Goal: Communication & Community: Share content

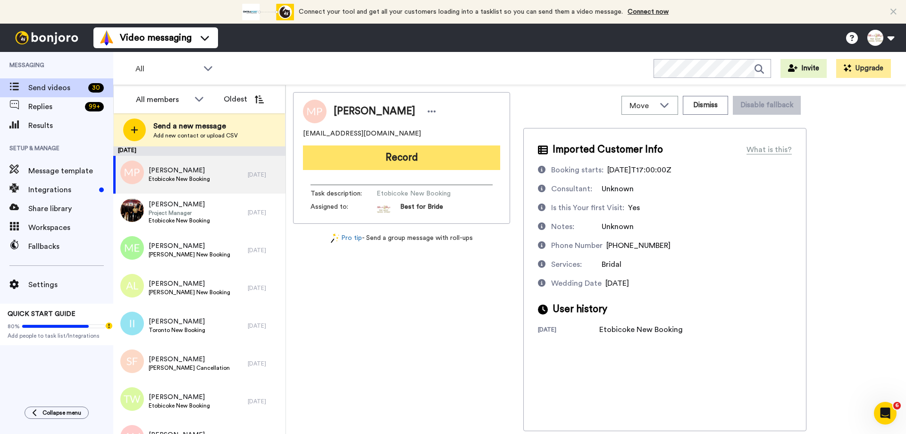
click at [368, 152] on button "Record" at bounding box center [401, 157] width 197 height 25
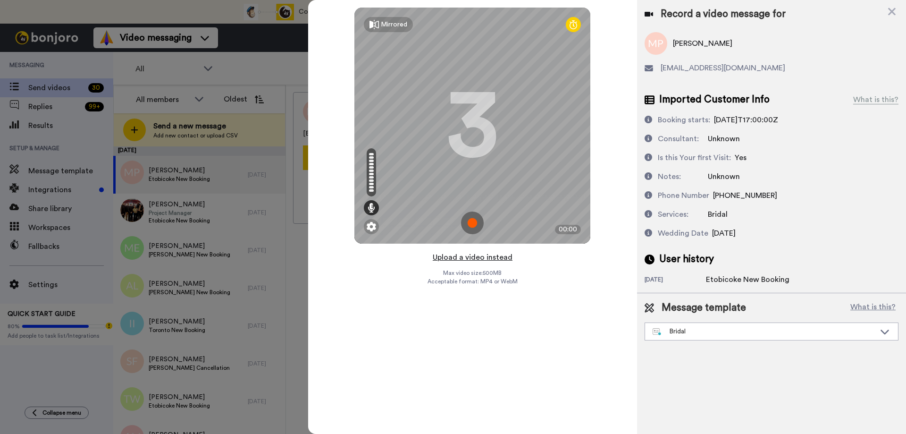
click at [465, 259] on button "Upload a video instead" at bounding box center [472, 257] width 85 height 12
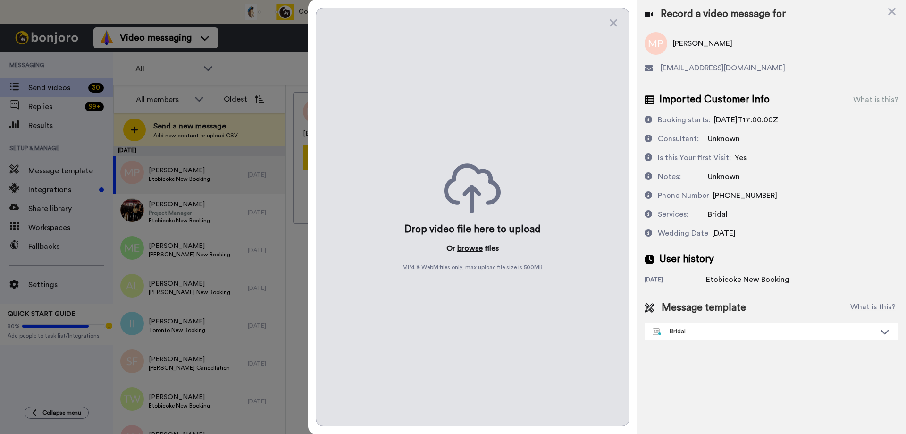
click at [471, 248] on button "browse" at bounding box center [469, 248] width 25 height 11
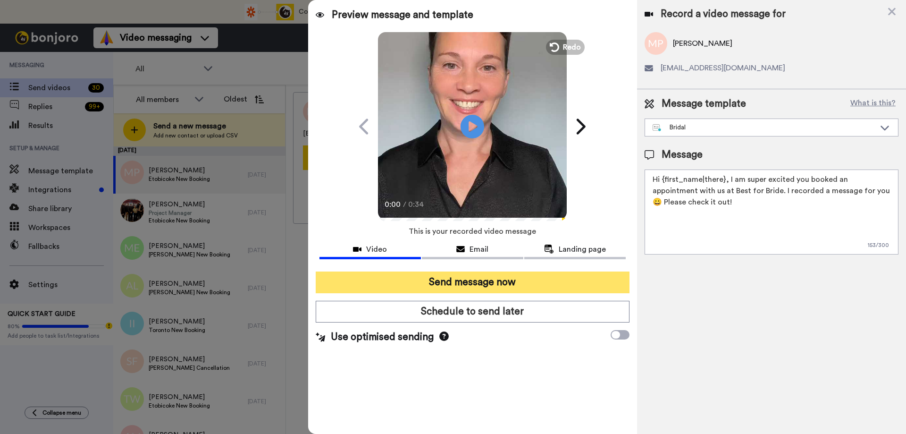
click at [457, 278] on button "Send message now" at bounding box center [473, 282] width 314 height 22
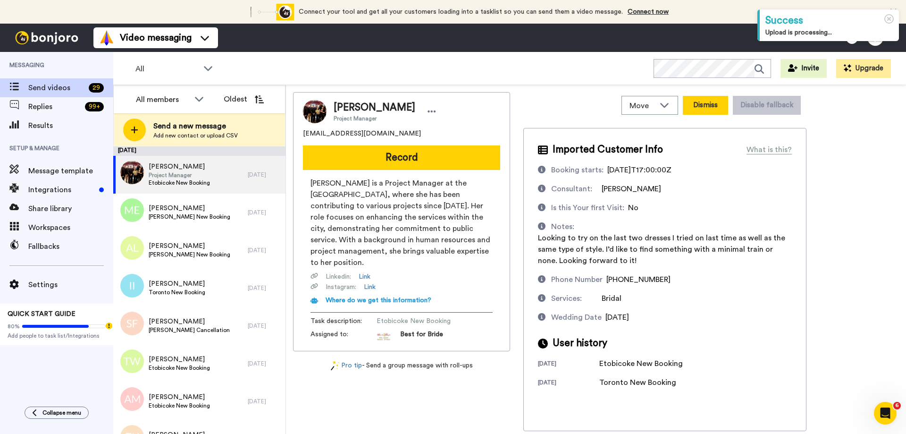
click at [707, 107] on button "Dismiss" at bounding box center [705, 105] width 45 height 19
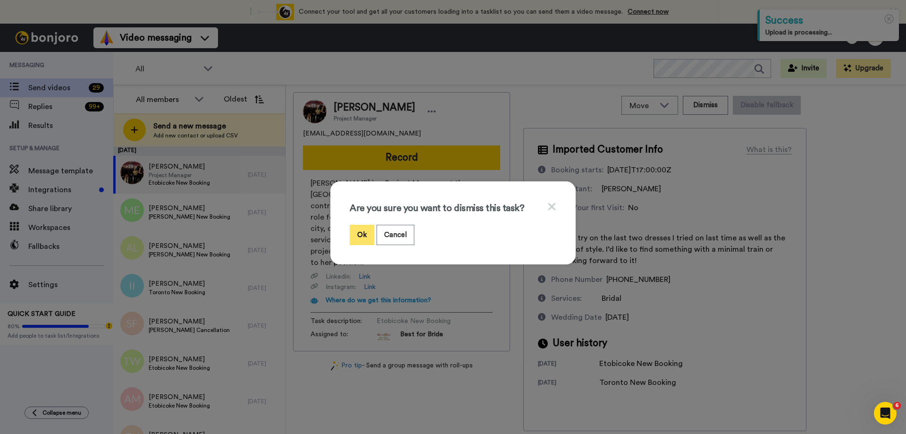
click at [366, 239] on button "Ok" at bounding box center [362, 235] width 25 height 20
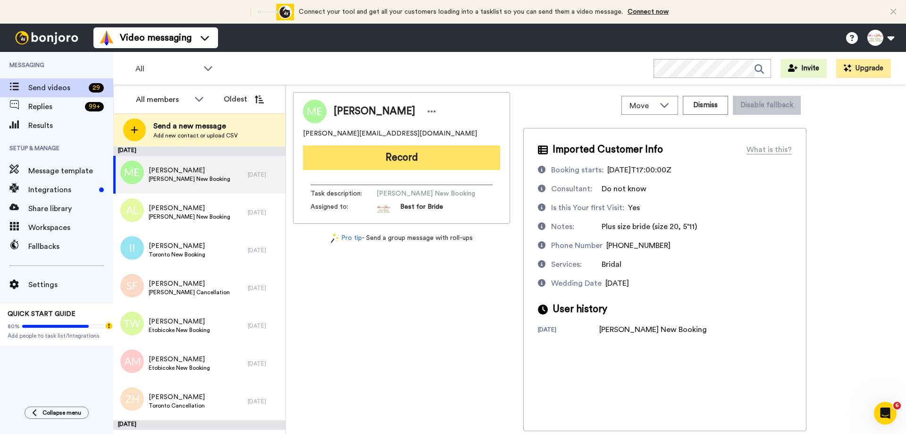
click at [409, 163] on button "Record" at bounding box center [401, 157] width 197 height 25
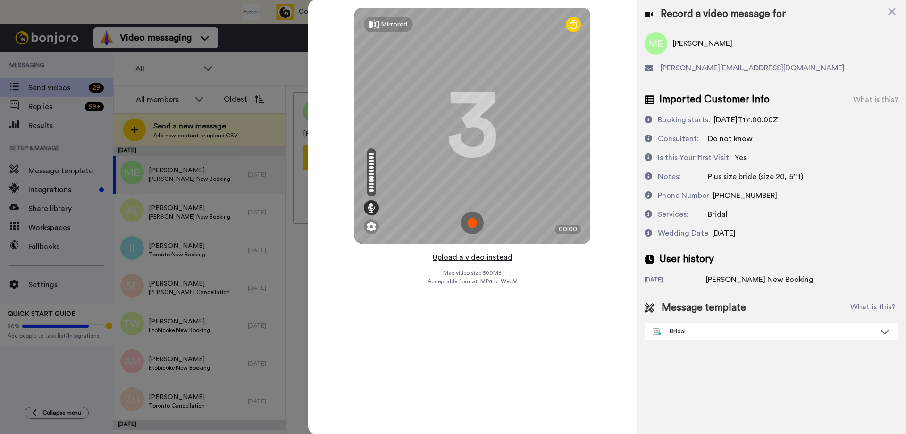
click at [464, 258] on button "Upload a video instead" at bounding box center [472, 257] width 85 height 12
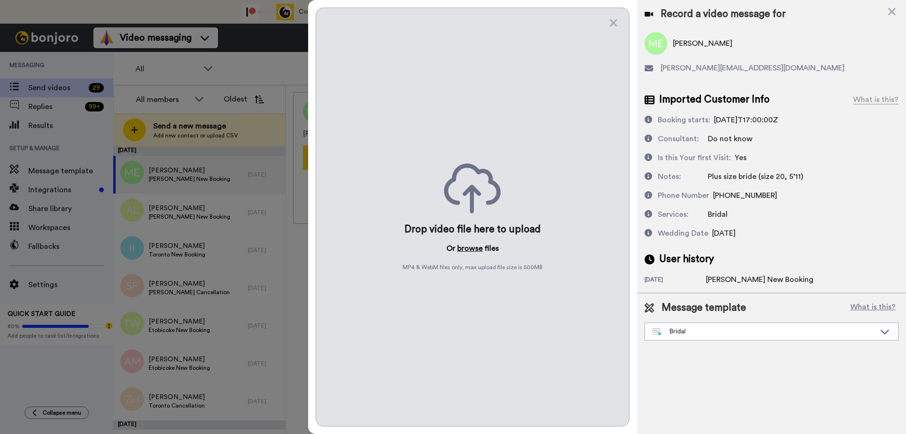
click at [469, 248] on button "browse" at bounding box center [469, 248] width 25 height 11
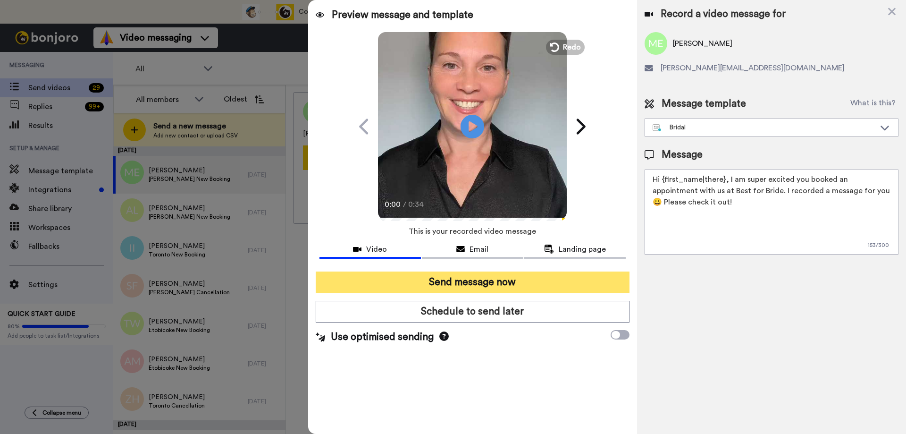
click at [444, 281] on button "Send message now" at bounding box center [473, 282] width 314 height 22
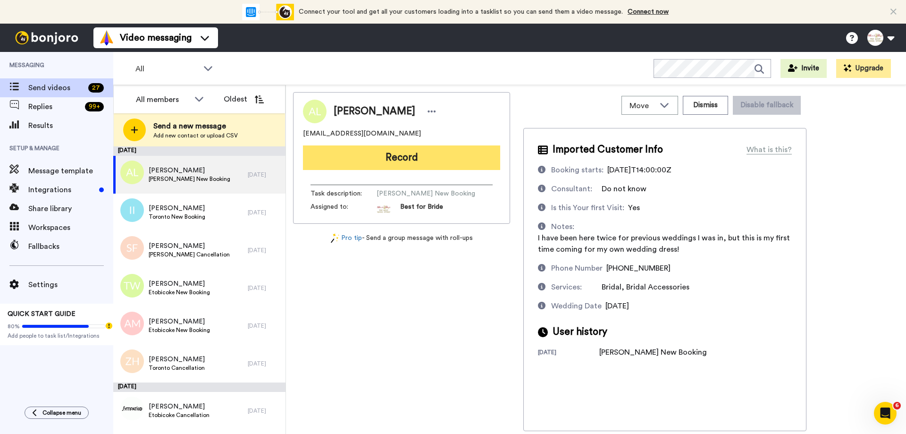
click at [420, 158] on button "Record" at bounding box center [401, 157] width 197 height 25
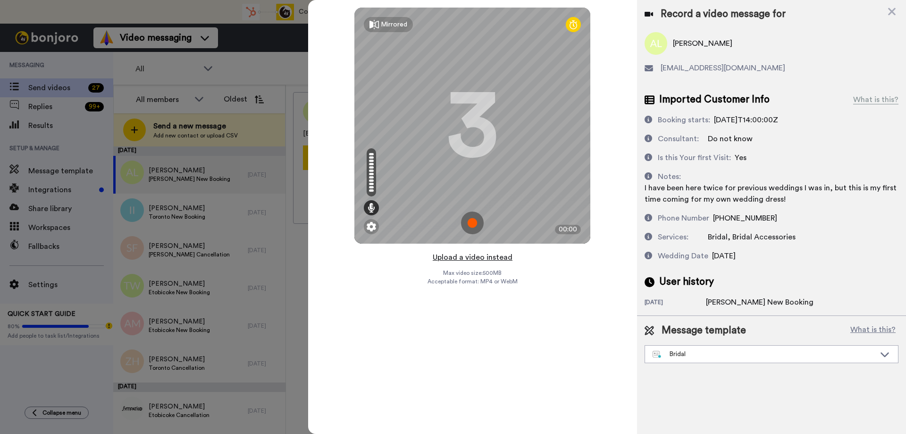
click at [456, 256] on button "Upload a video instead" at bounding box center [472, 257] width 85 height 12
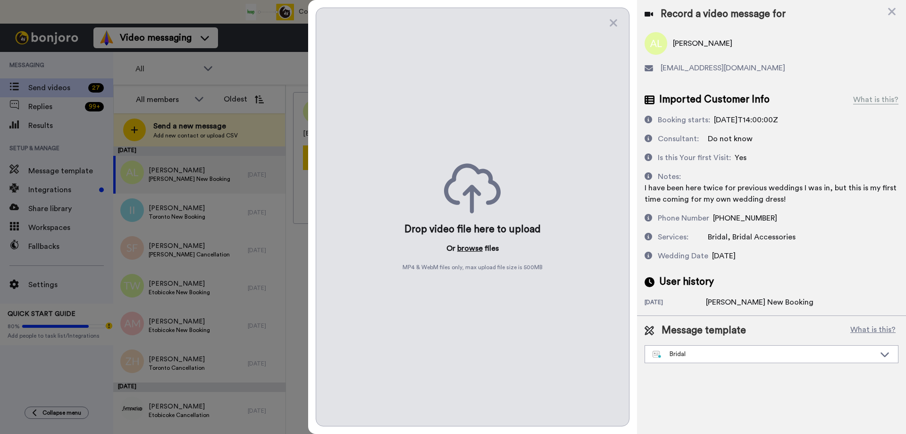
click at [465, 243] on button "browse" at bounding box center [469, 248] width 25 height 11
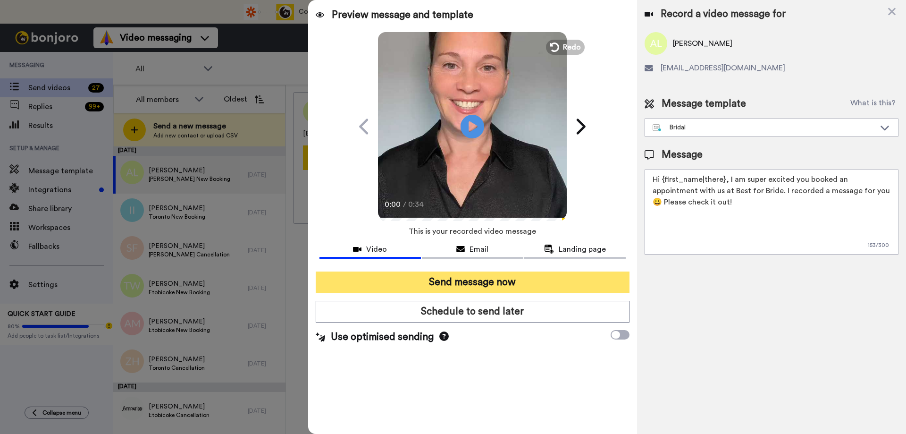
click at [459, 281] on button "Send message now" at bounding box center [473, 282] width 314 height 22
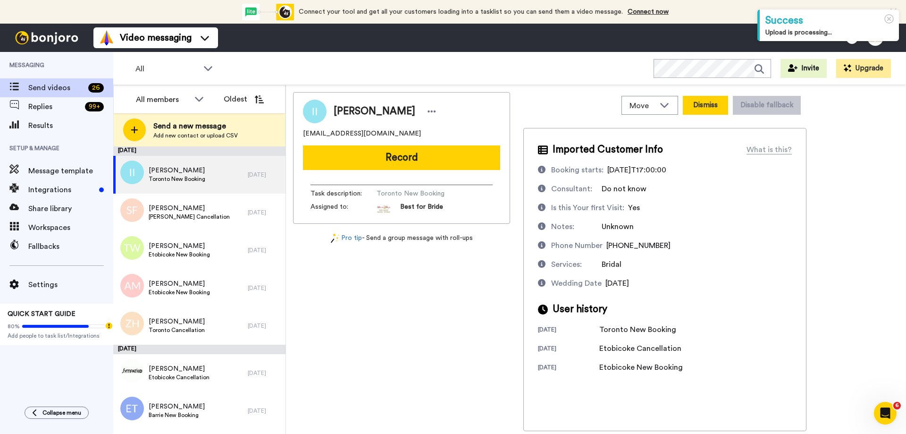
click at [716, 108] on button "Dismiss" at bounding box center [705, 105] width 45 height 19
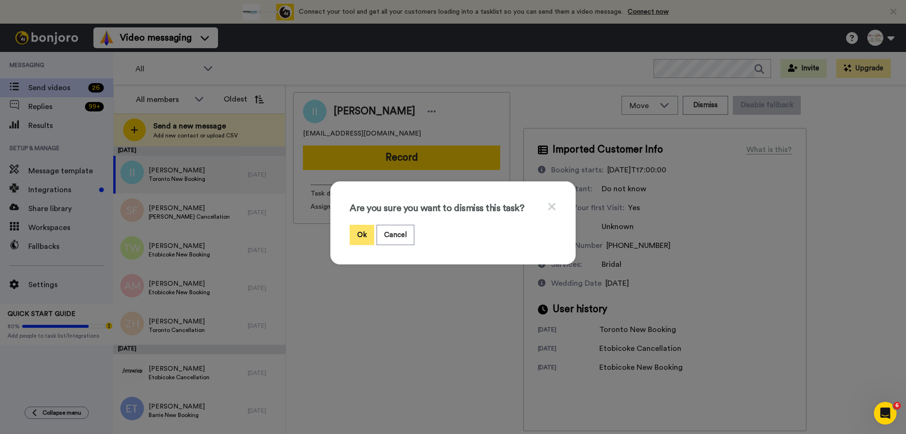
click at [359, 235] on button "Ok" at bounding box center [362, 235] width 25 height 20
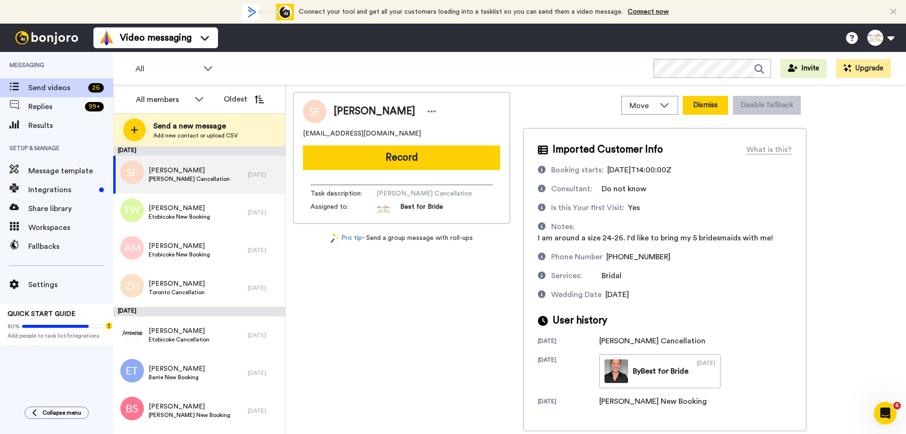
click at [718, 102] on button "Dismiss" at bounding box center [705, 105] width 45 height 19
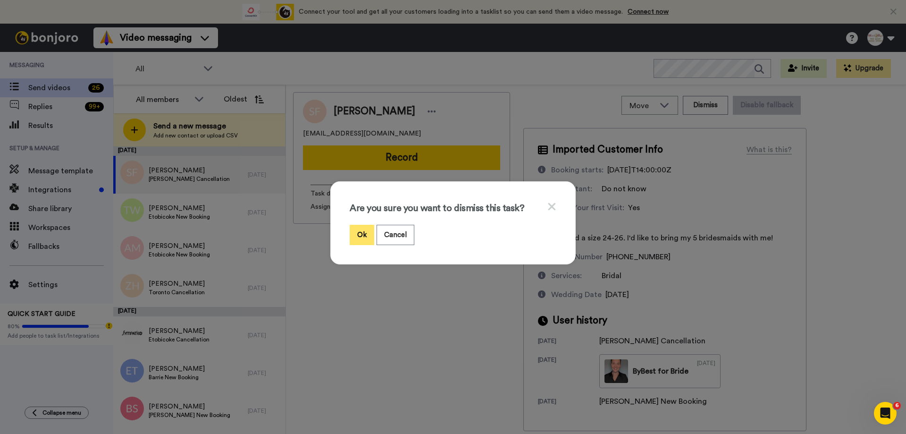
click at [353, 235] on button "Ok" at bounding box center [362, 235] width 25 height 20
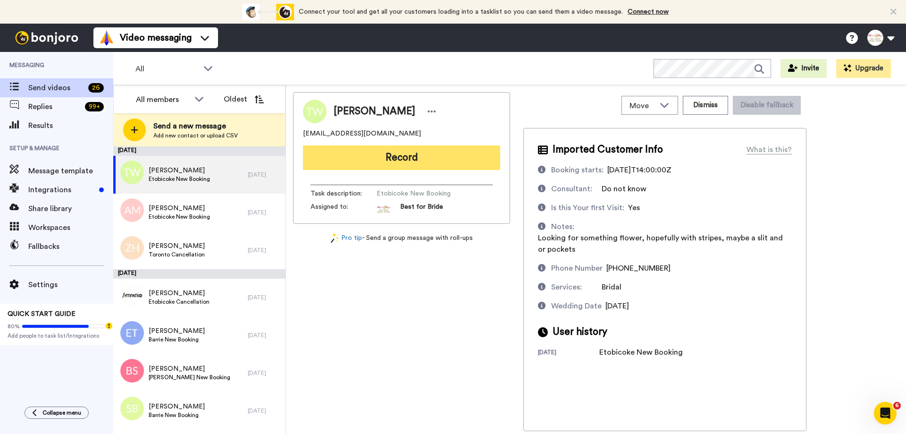
click at [417, 162] on button "Record" at bounding box center [401, 157] width 197 height 25
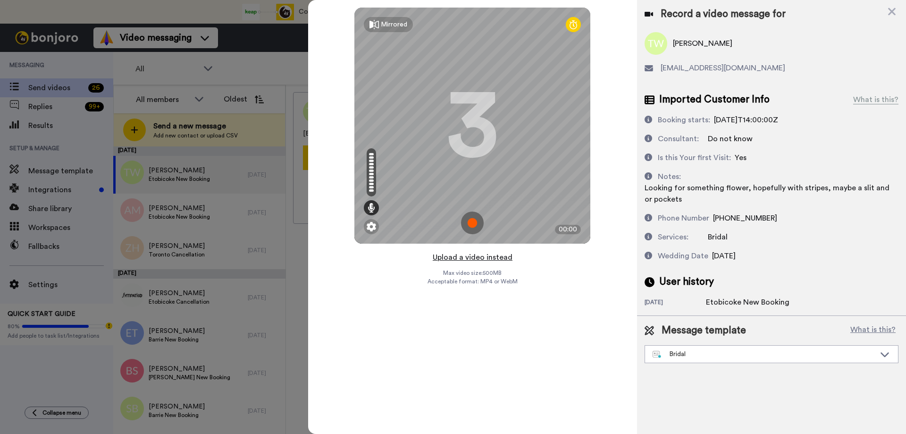
click at [484, 257] on button "Upload a video instead" at bounding box center [472, 257] width 85 height 12
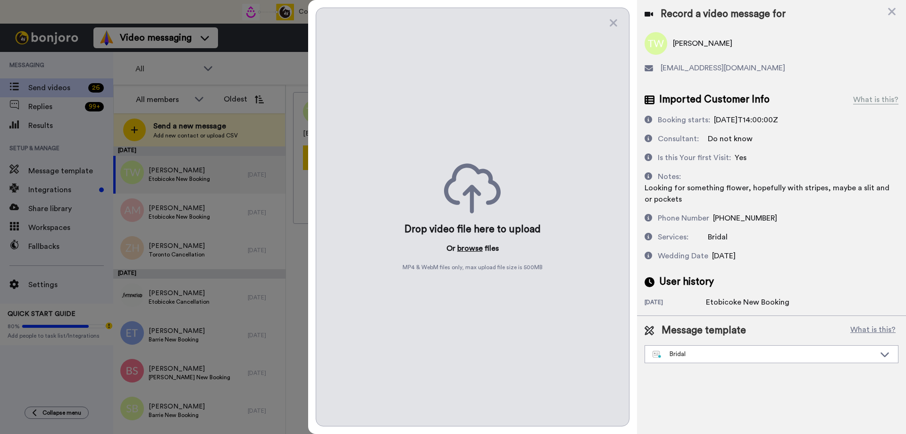
click at [466, 246] on button "browse" at bounding box center [469, 248] width 25 height 11
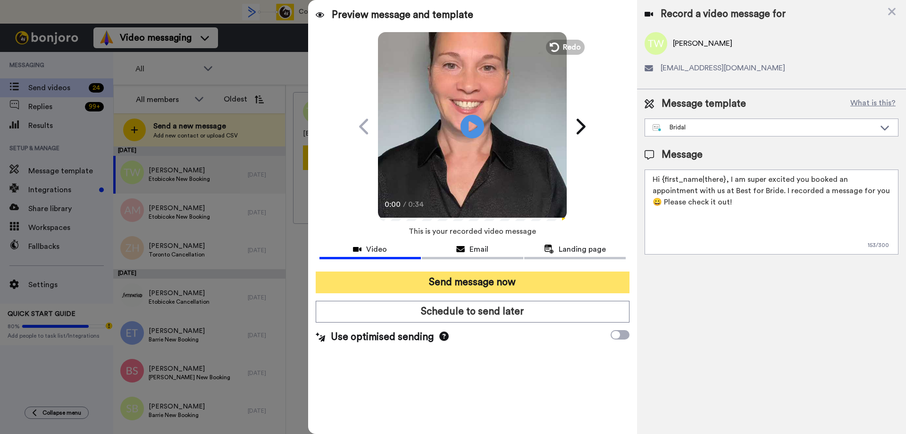
click at [442, 283] on button "Send message now" at bounding box center [473, 282] width 314 height 22
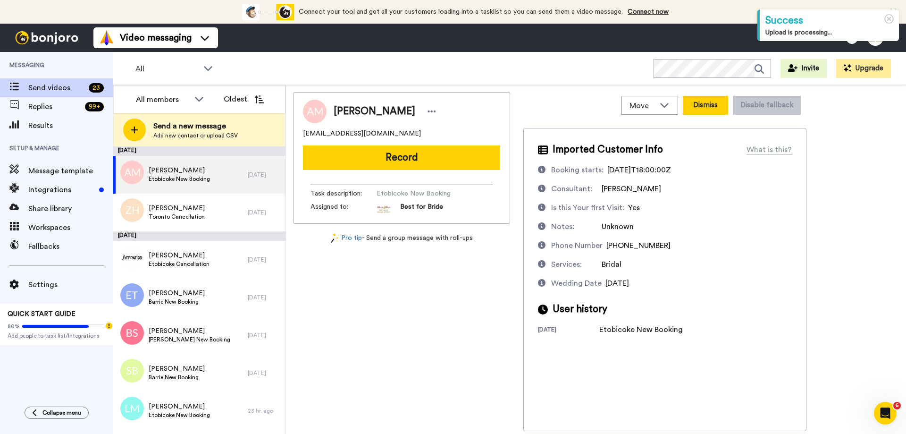
click at [714, 105] on button "Dismiss" at bounding box center [705, 105] width 45 height 19
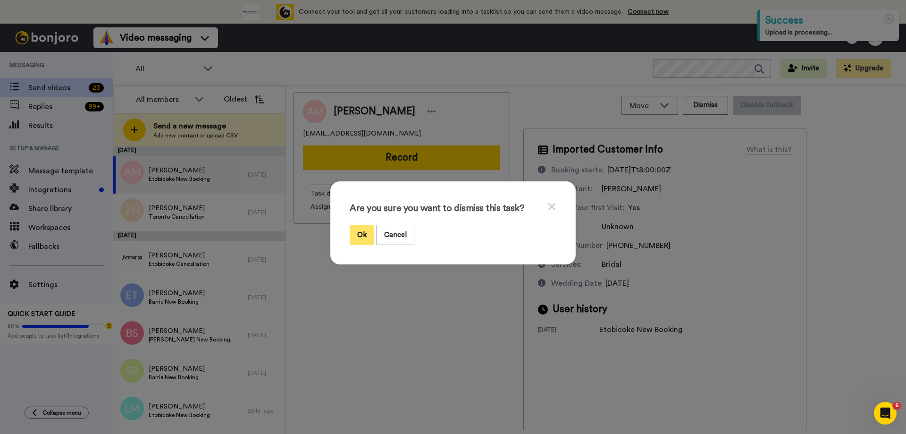
click at [356, 234] on button "Ok" at bounding box center [362, 235] width 25 height 20
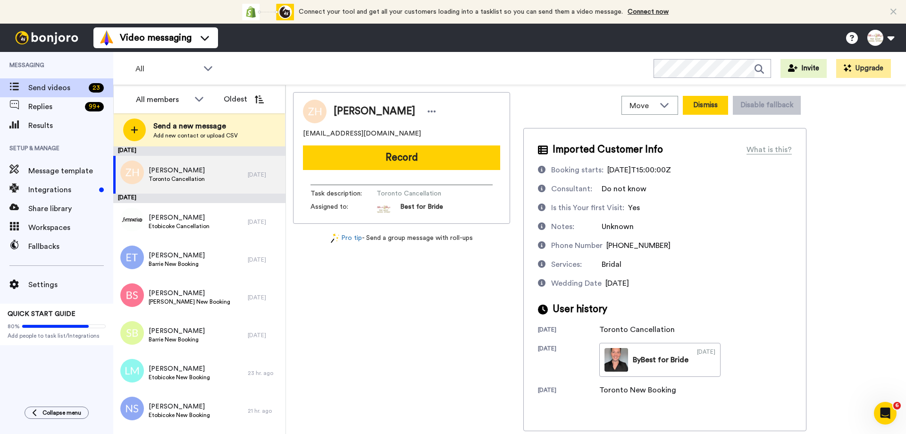
click at [702, 107] on button "Dismiss" at bounding box center [705, 105] width 45 height 19
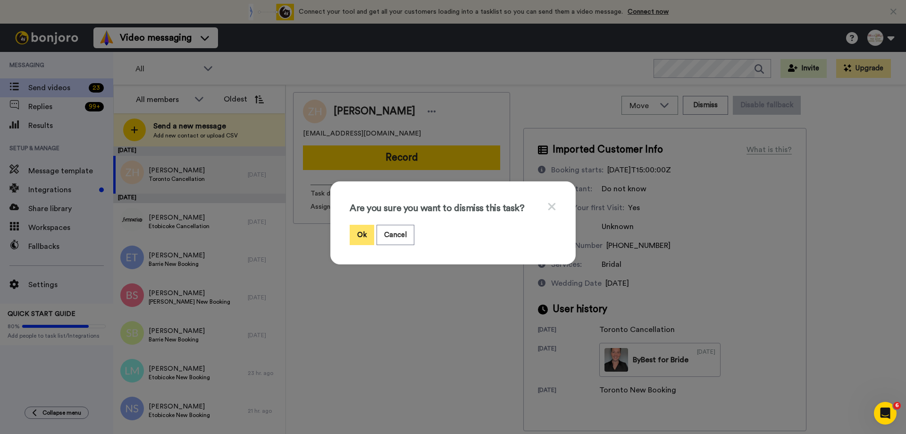
click at [358, 237] on button "Ok" at bounding box center [362, 235] width 25 height 20
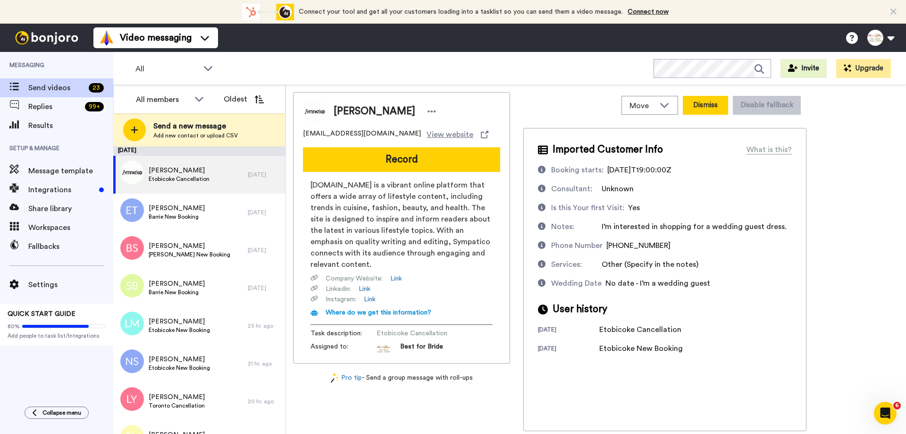
click at [700, 106] on button "Dismiss" at bounding box center [705, 105] width 45 height 19
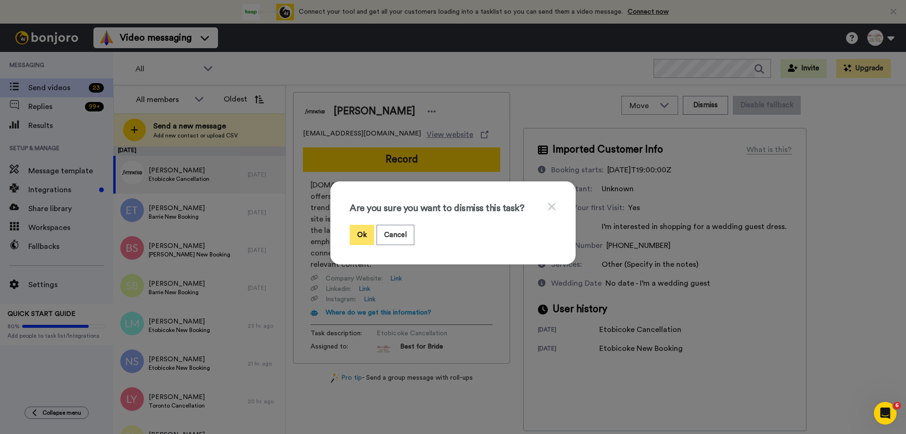
click at [358, 228] on button "Ok" at bounding box center [362, 235] width 25 height 20
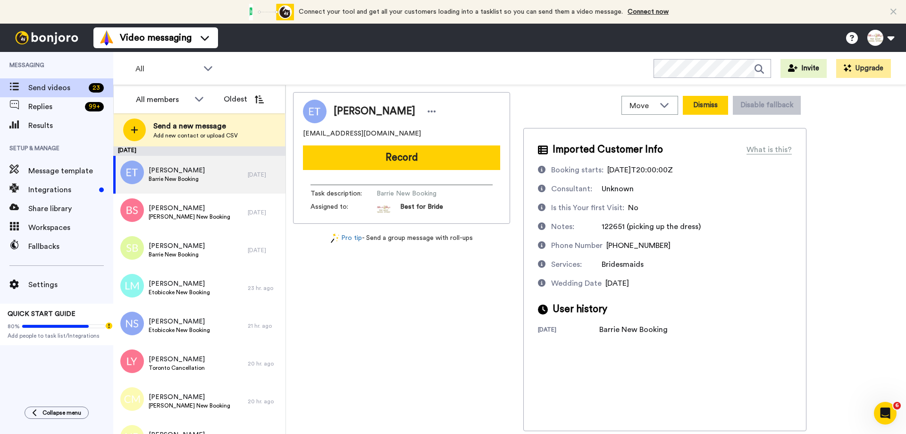
click at [705, 108] on button "Dismiss" at bounding box center [705, 105] width 45 height 19
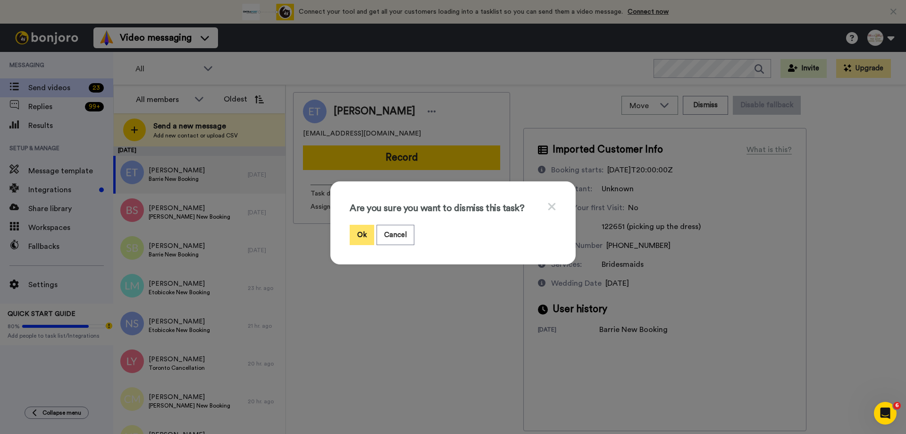
click at [361, 233] on button "Ok" at bounding box center [362, 235] width 25 height 20
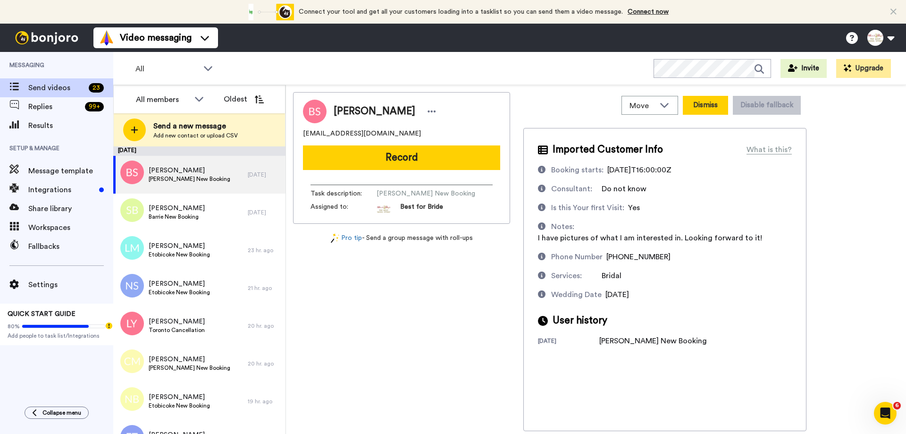
click at [696, 101] on button "Dismiss" at bounding box center [705, 105] width 45 height 19
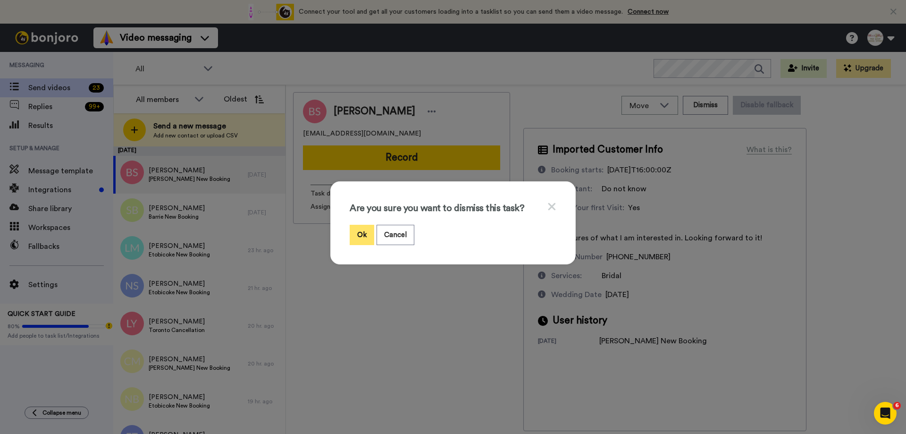
click at [355, 231] on button "Ok" at bounding box center [362, 235] width 25 height 20
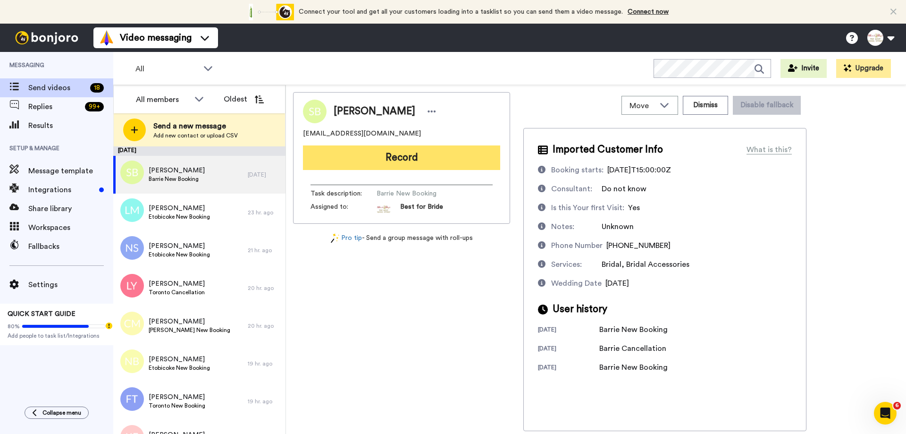
click at [409, 165] on button "Record" at bounding box center [401, 157] width 197 height 25
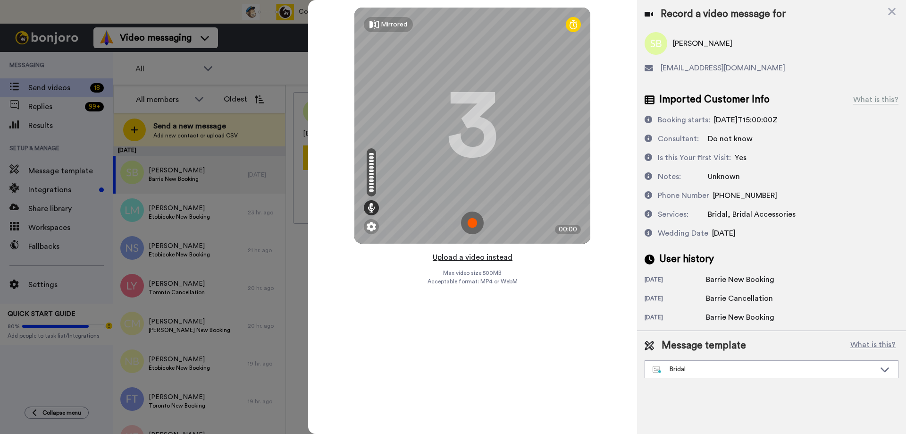
click at [458, 259] on button "Upload a video instead" at bounding box center [472, 257] width 85 height 12
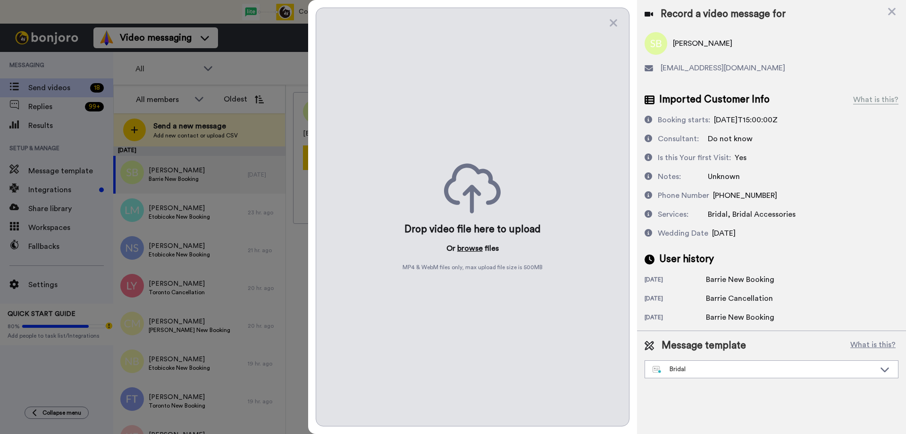
click at [475, 245] on button "browse" at bounding box center [469, 248] width 25 height 11
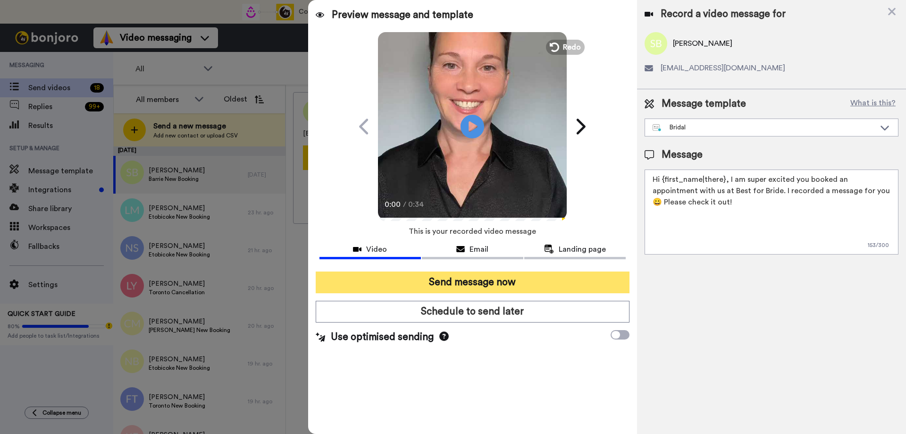
click at [471, 291] on button "Send message now" at bounding box center [473, 282] width 314 height 22
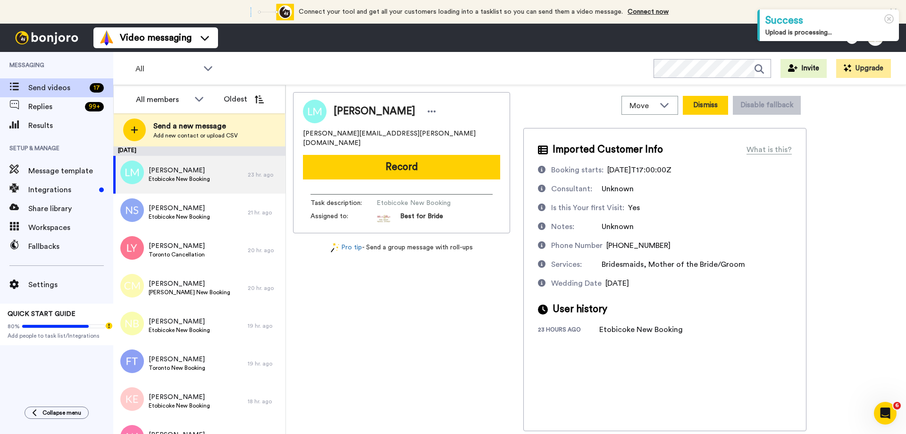
click at [720, 108] on button "Dismiss" at bounding box center [705, 105] width 45 height 19
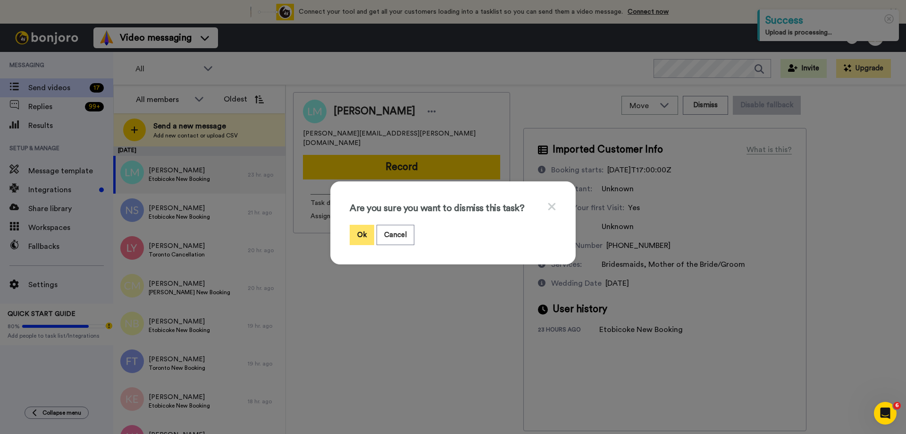
click at [353, 236] on button "Ok" at bounding box center [362, 235] width 25 height 20
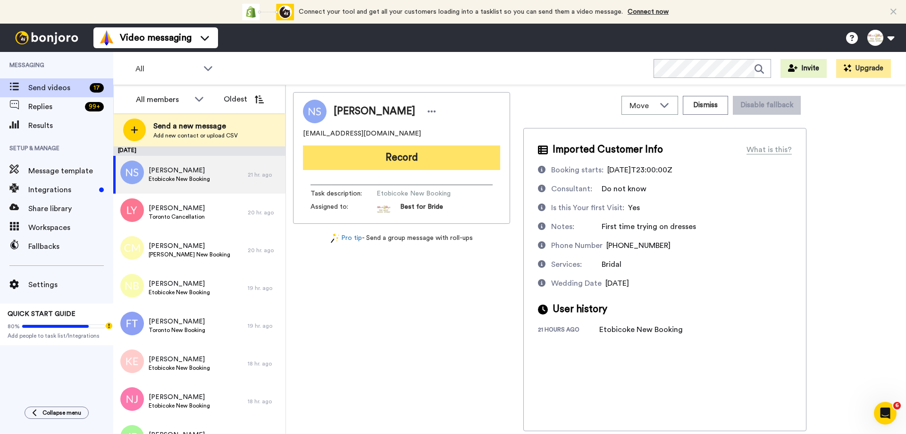
click at [387, 163] on button "Record" at bounding box center [401, 157] width 197 height 25
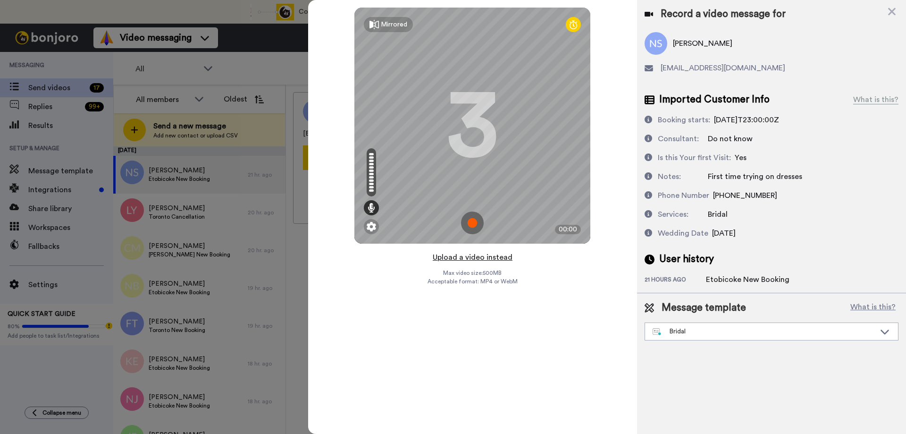
click at [456, 257] on button "Upload a video instead" at bounding box center [472, 257] width 85 height 12
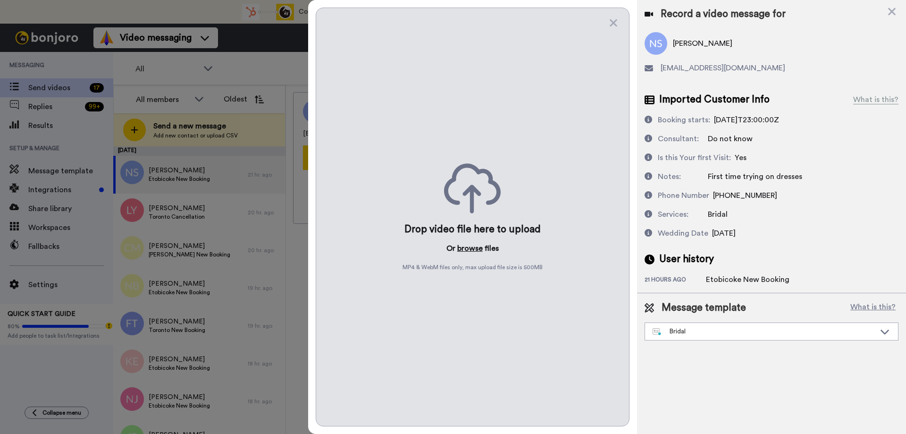
click at [465, 251] on button "browse" at bounding box center [469, 248] width 25 height 11
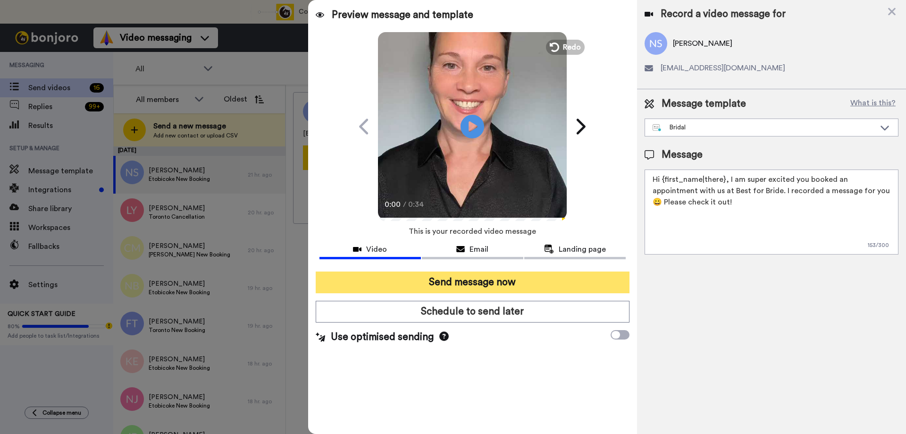
click at [455, 282] on button "Send message now" at bounding box center [473, 282] width 314 height 22
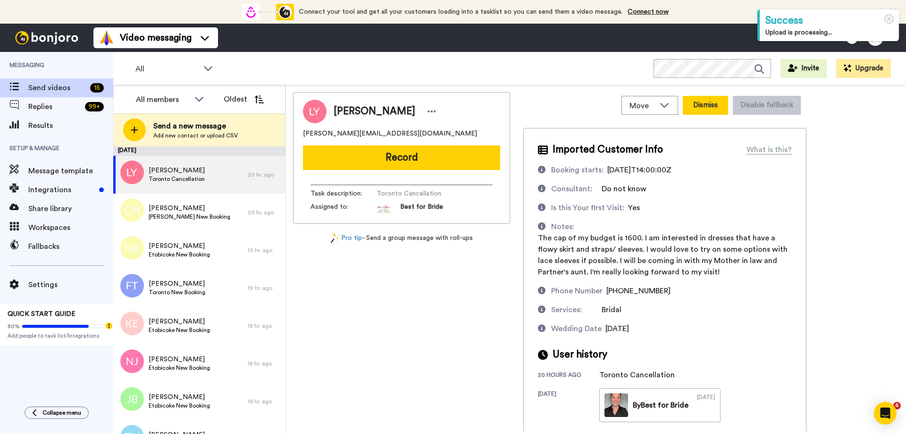
click at [714, 108] on button "Dismiss" at bounding box center [705, 105] width 45 height 19
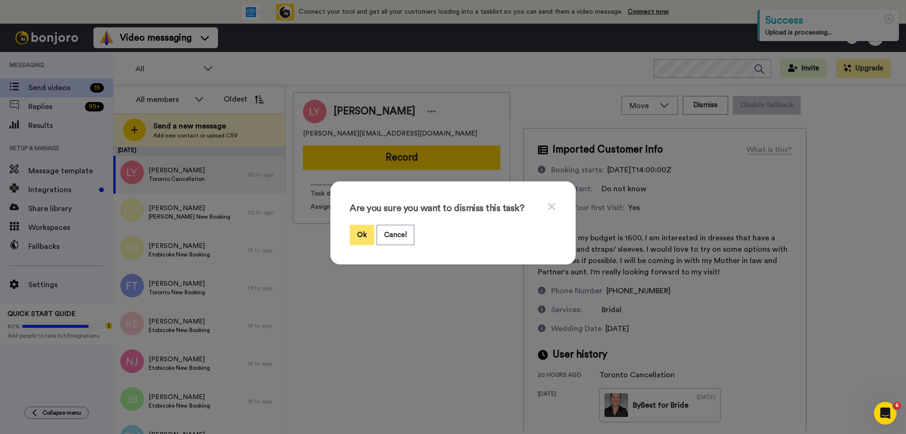
click at [364, 237] on button "Ok" at bounding box center [362, 235] width 25 height 20
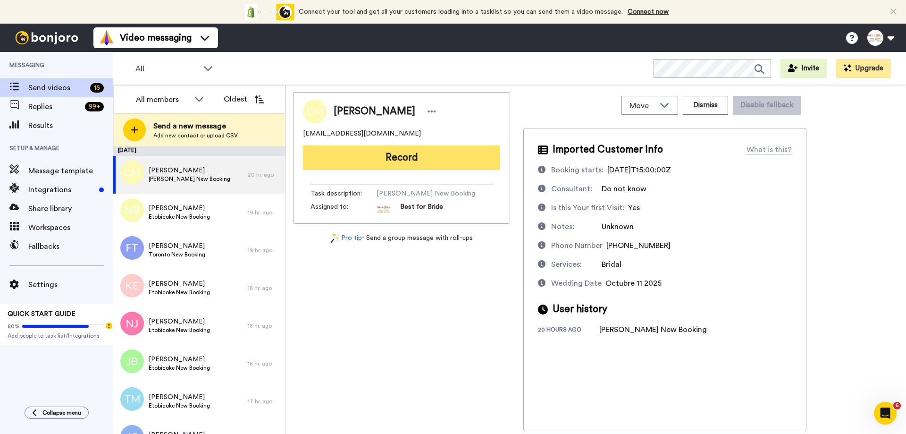
click at [432, 166] on button "Record" at bounding box center [401, 157] width 197 height 25
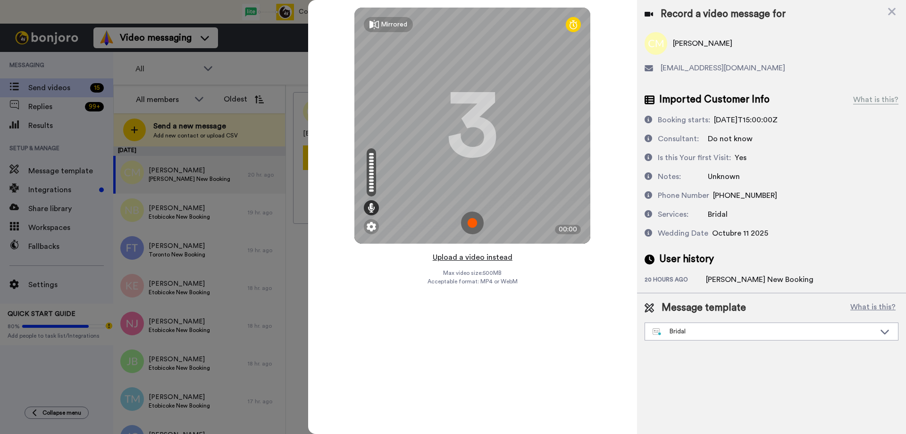
click at [465, 258] on button "Upload a video instead" at bounding box center [472, 257] width 85 height 12
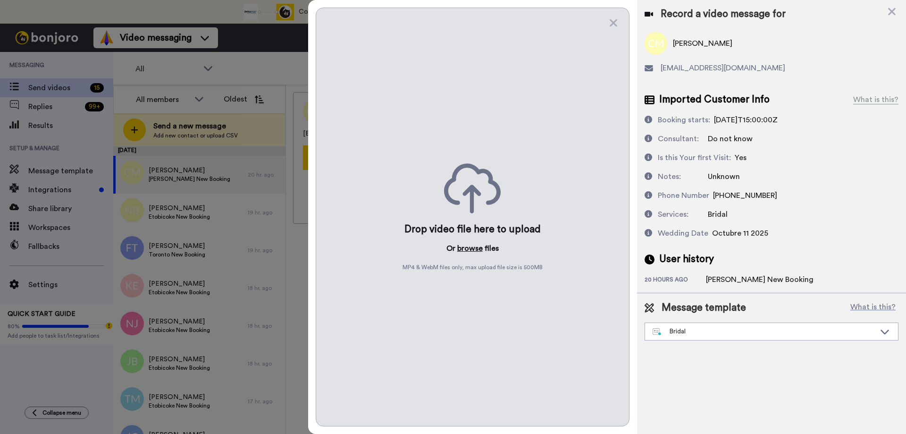
click at [467, 249] on button "browse" at bounding box center [469, 248] width 25 height 11
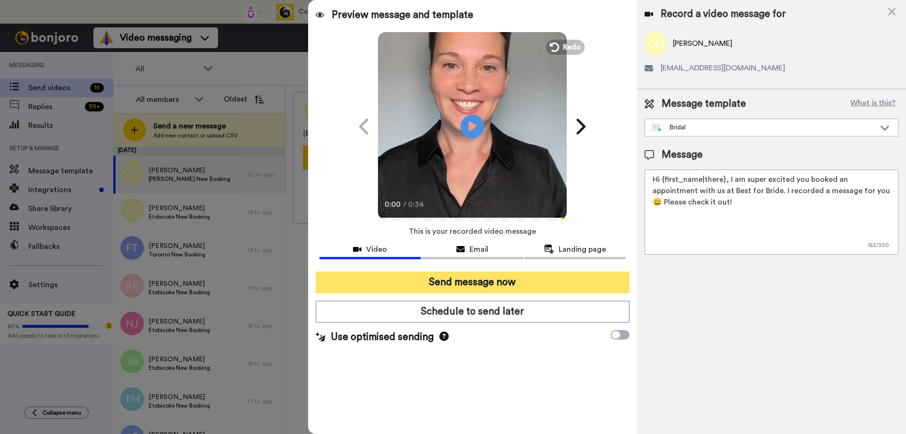
click at [428, 280] on button "Send message now" at bounding box center [473, 282] width 314 height 22
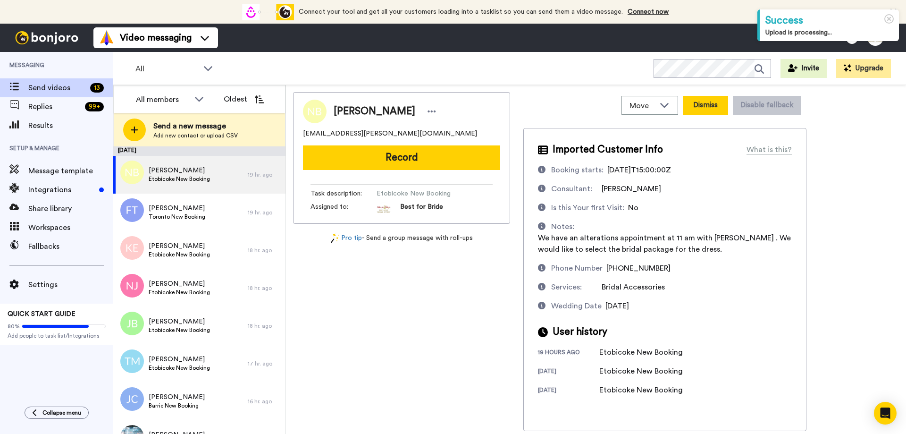
click at [695, 104] on button "Dismiss" at bounding box center [705, 105] width 45 height 19
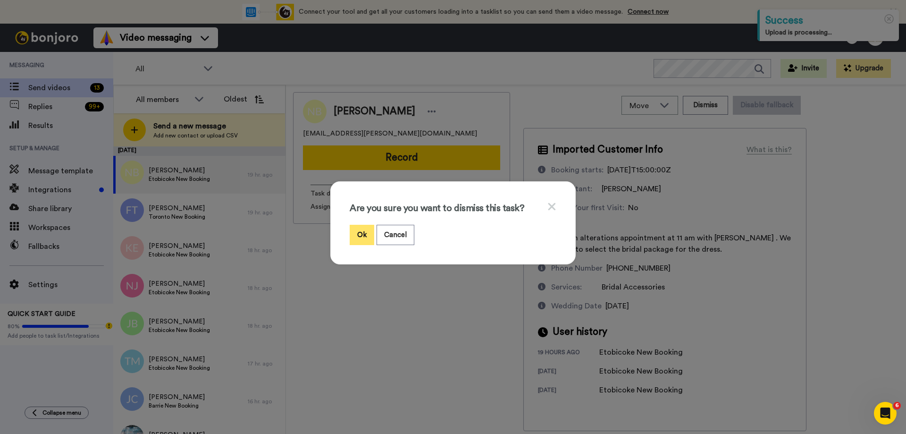
click at [352, 234] on button "Ok" at bounding box center [362, 235] width 25 height 20
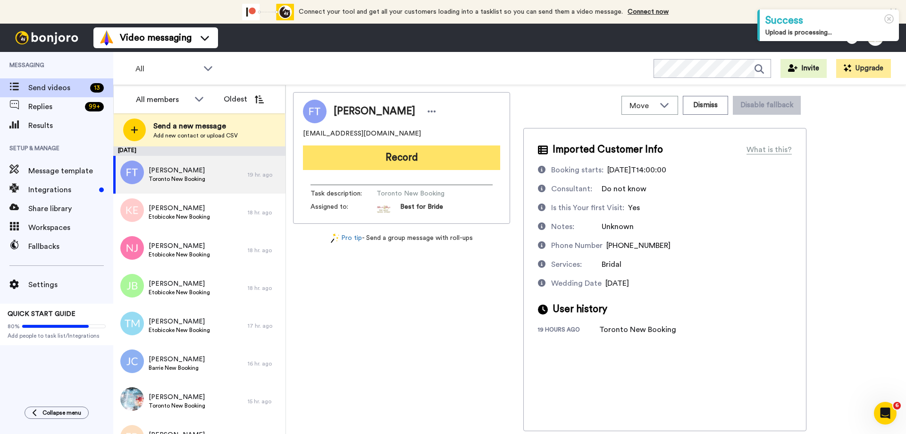
click at [418, 155] on button "Record" at bounding box center [401, 157] width 197 height 25
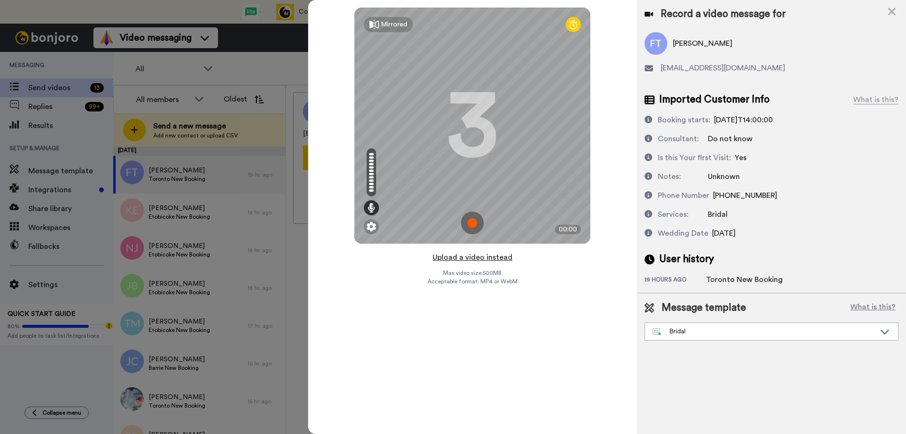
click at [467, 260] on button "Upload a video instead" at bounding box center [472, 257] width 85 height 12
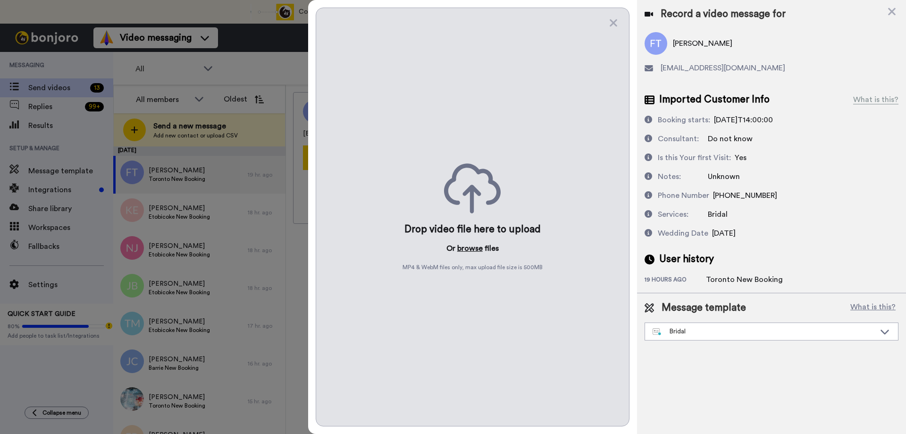
click at [470, 250] on button "browse" at bounding box center [469, 248] width 25 height 11
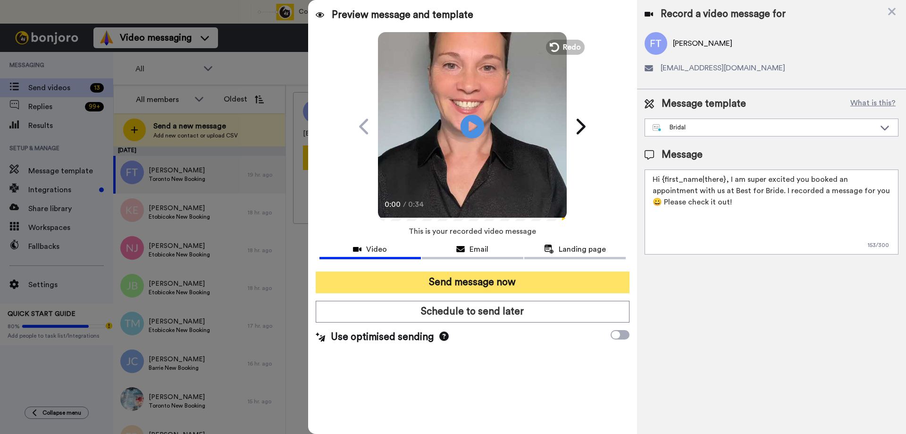
click at [461, 276] on button "Send message now" at bounding box center [473, 282] width 314 height 22
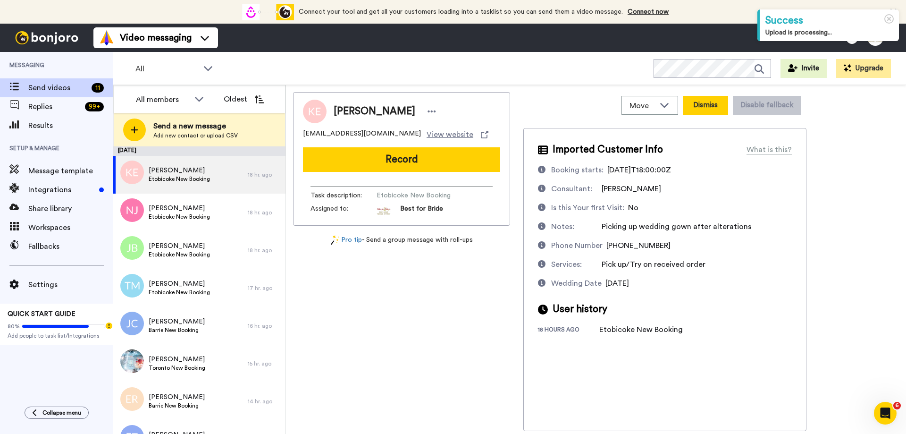
click at [706, 104] on button "Dismiss" at bounding box center [705, 105] width 45 height 19
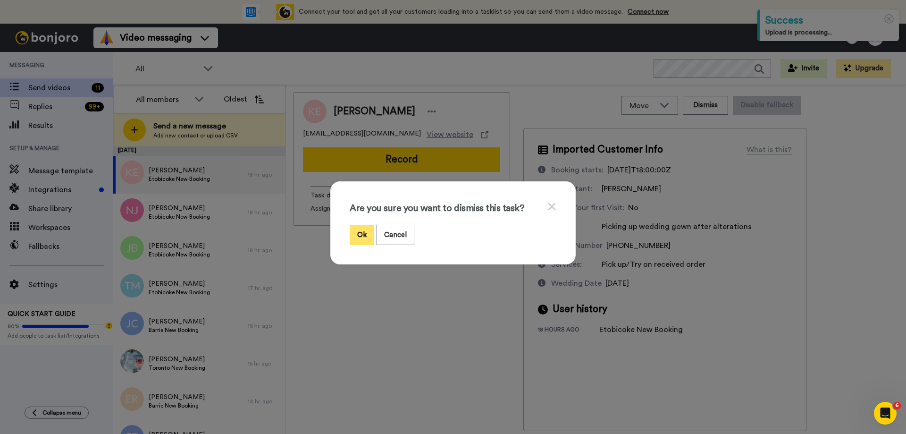
click at [356, 234] on button "Ok" at bounding box center [362, 235] width 25 height 20
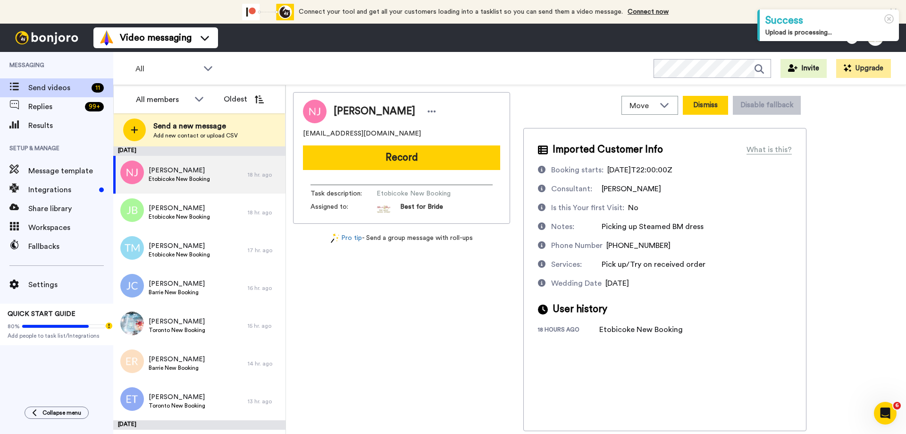
click at [704, 106] on button "Dismiss" at bounding box center [705, 105] width 45 height 19
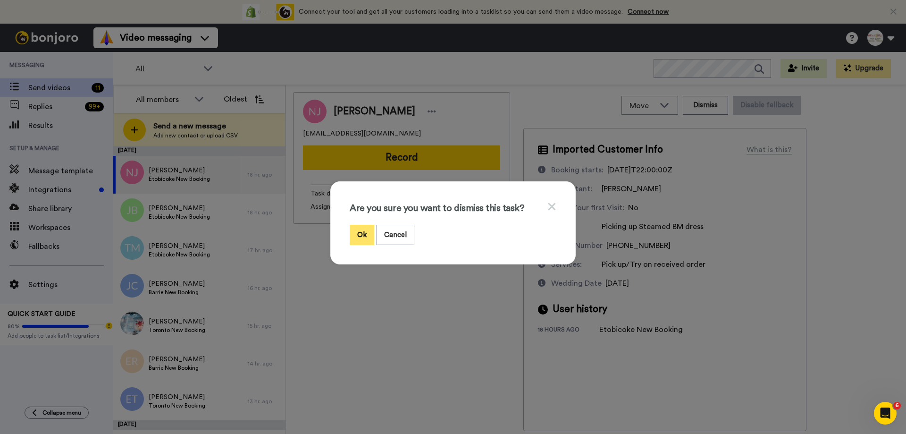
click at [354, 235] on button "Ok" at bounding box center [362, 235] width 25 height 20
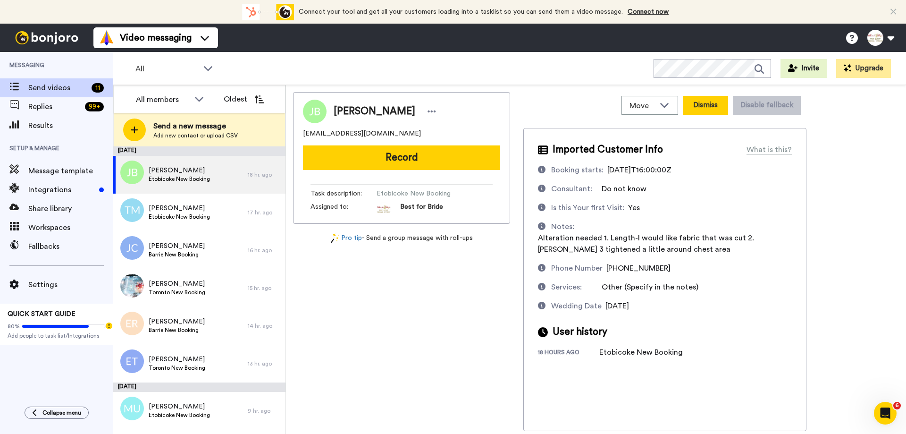
click at [708, 107] on button "Dismiss" at bounding box center [705, 105] width 45 height 19
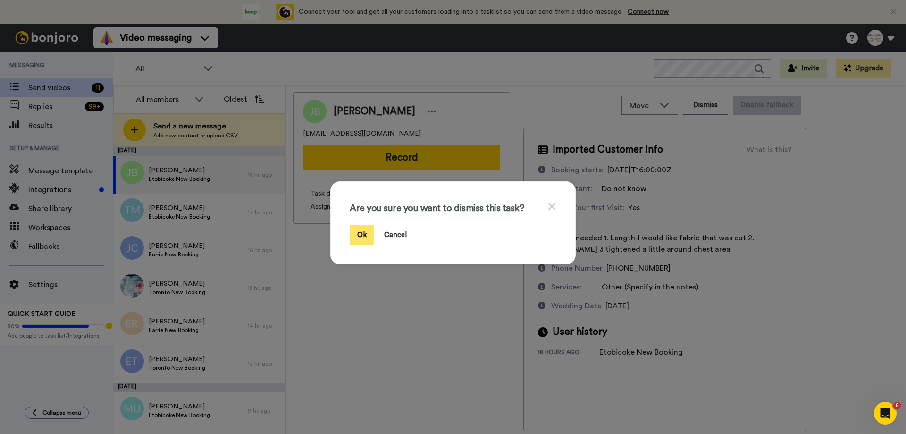
click at [359, 236] on button "Ok" at bounding box center [362, 235] width 25 height 20
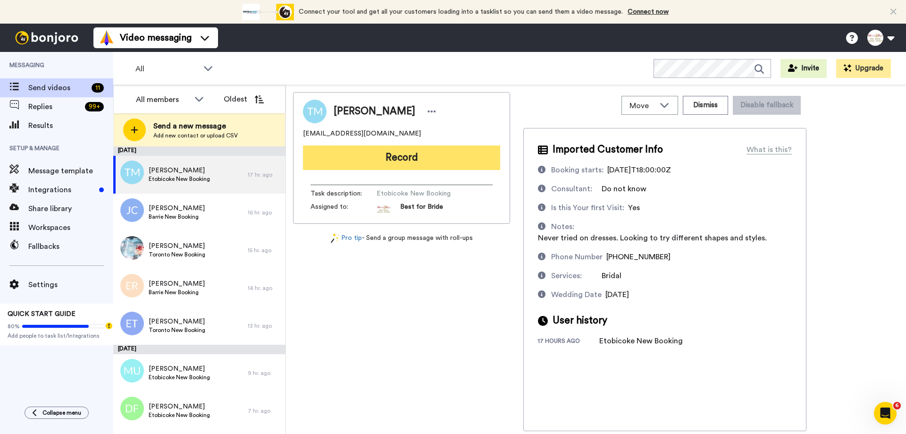
click at [435, 160] on button "Record" at bounding box center [401, 157] width 197 height 25
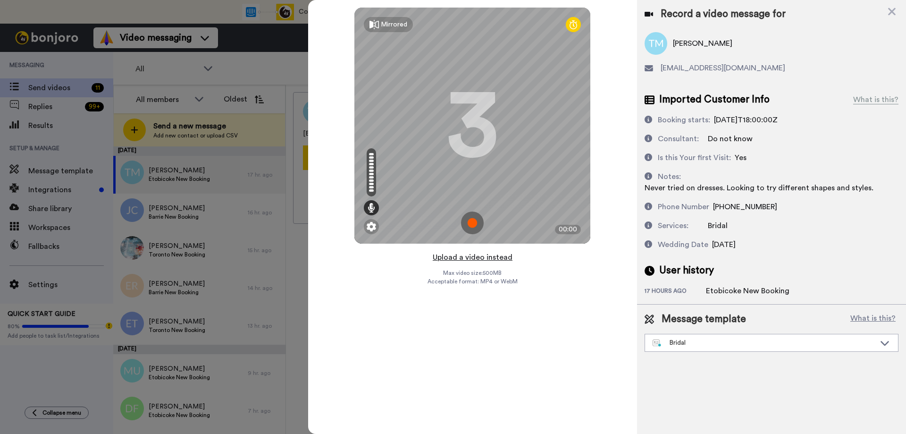
click at [474, 258] on button "Upload a video instead" at bounding box center [472, 257] width 85 height 12
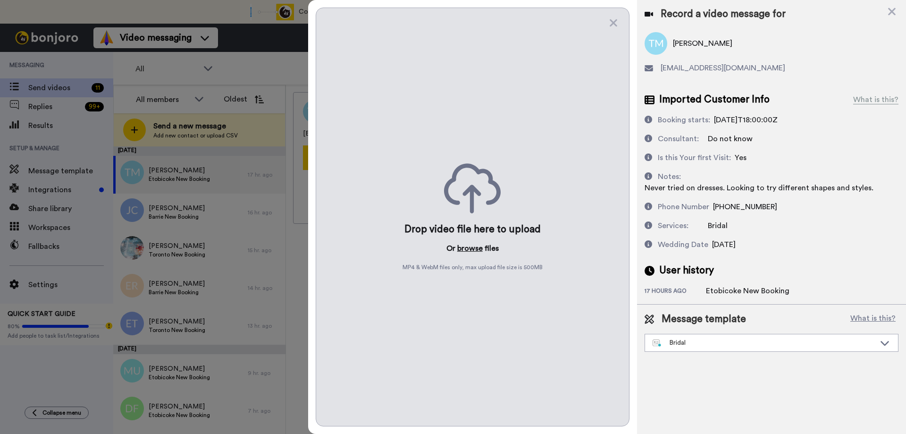
click at [465, 245] on button "browse" at bounding box center [469, 248] width 25 height 11
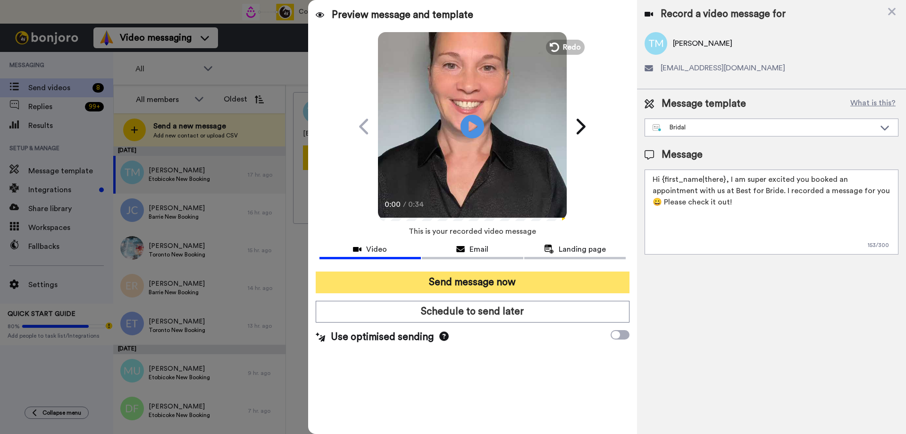
click at [469, 281] on button "Send message now" at bounding box center [473, 282] width 314 height 22
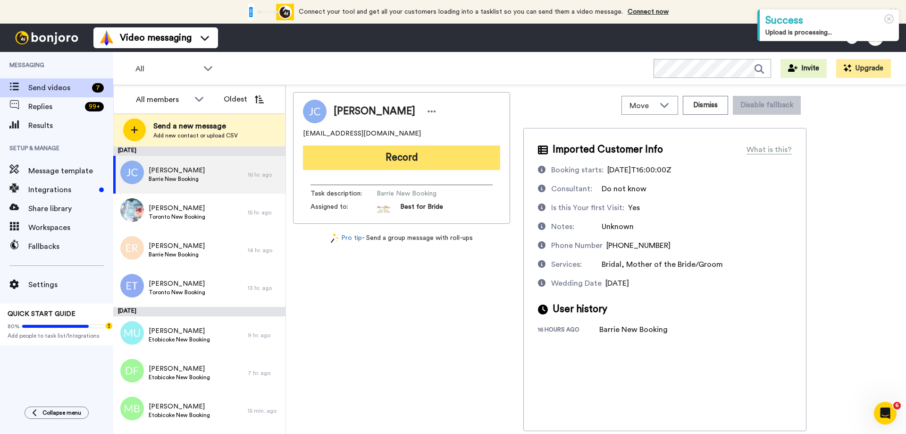
click at [415, 162] on button "Record" at bounding box center [401, 157] width 197 height 25
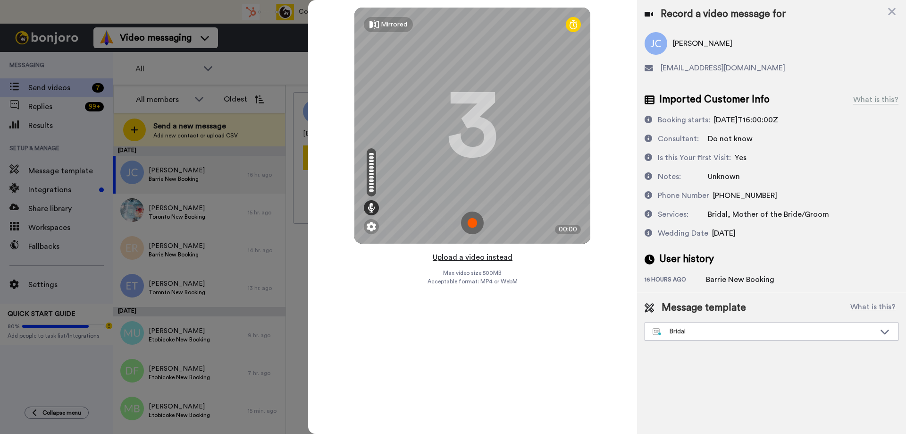
click at [469, 260] on button "Upload a video instead" at bounding box center [472, 257] width 85 height 12
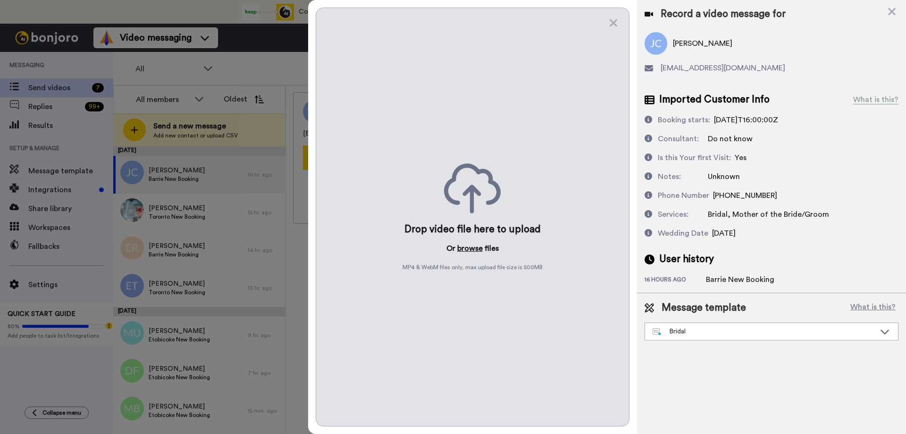
click at [469, 247] on button "browse" at bounding box center [469, 248] width 25 height 11
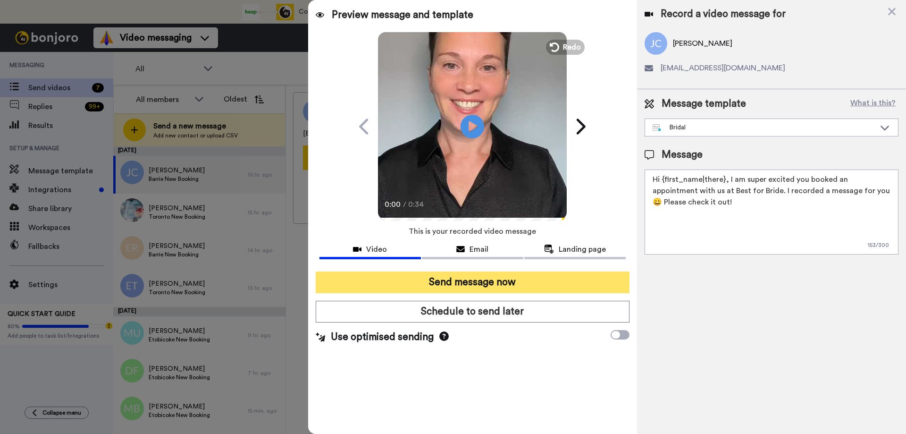
click at [445, 280] on button "Send message now" at bounding box center [473, 282] width 314 height 22
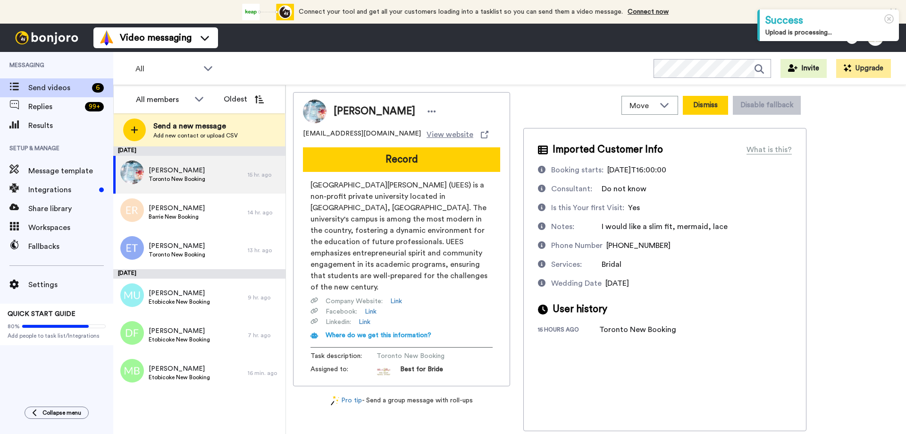
click at [699, 106] on button "Dismiss" at bounding box center [705, 105] width 45 height 19
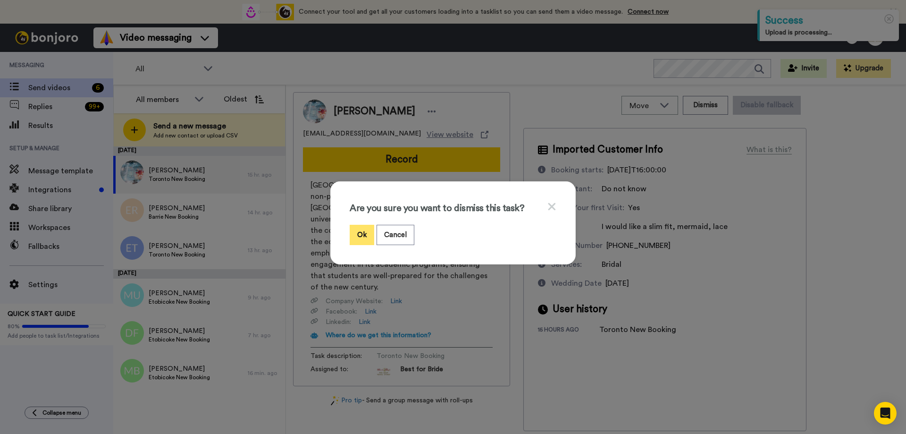
click at [355, 236] on button "Ok" at bounding box center [362, 235] width 25 height 20
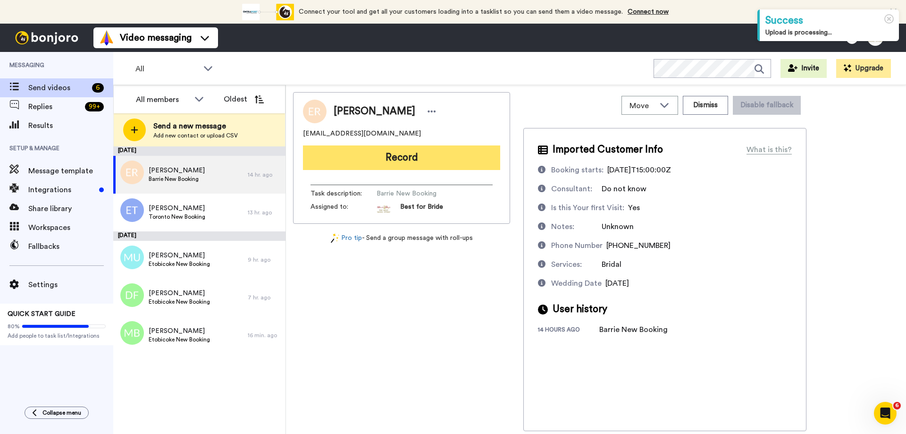
click at [425, 162] on button "Record" at bounding box center [401, 157] width 197 height 25
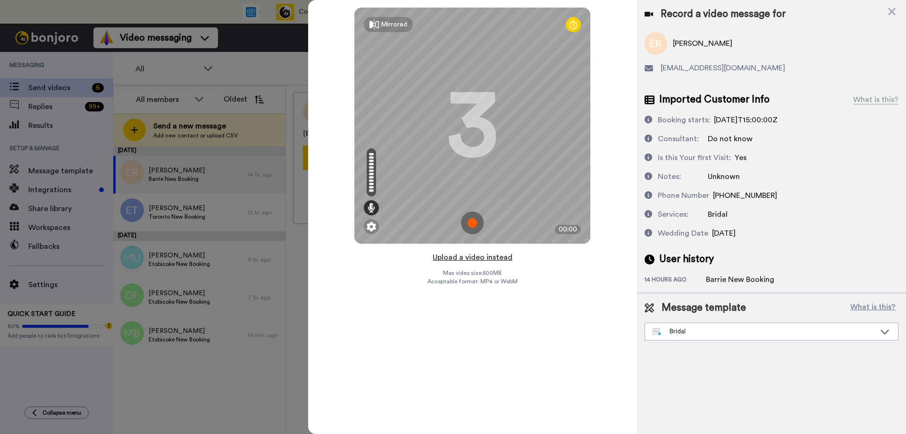
click at [471, 257] on button "Upload a video instead" at bounding box center [472, 257] width 85 height 12
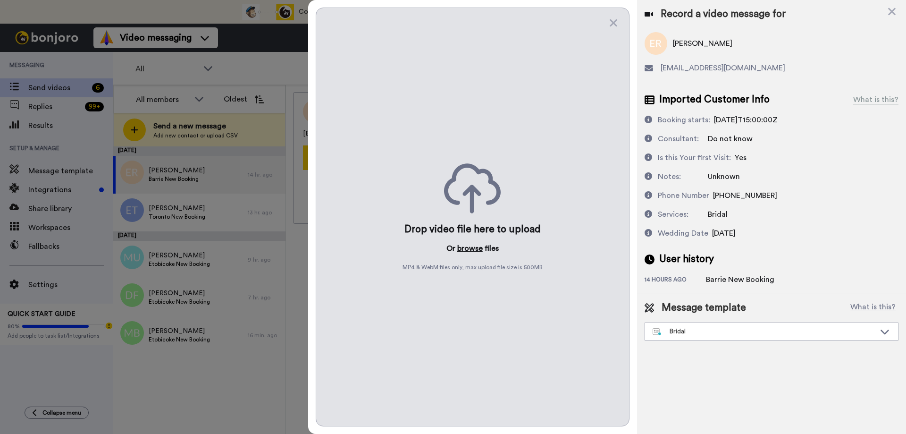
click at [466, 246] on button "browse" at bounding box center [469, 248] width 25 height 11
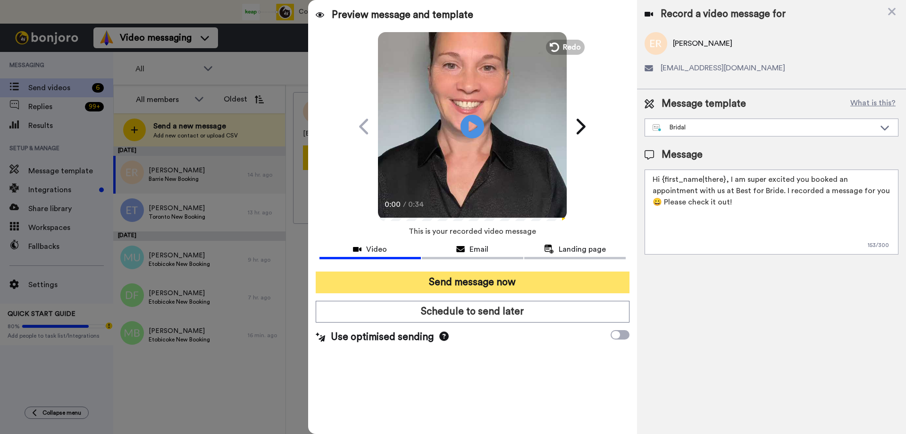
click at [447, 279] on button "Send message now" at bounding box center [473, 282] width 314 height 22
